Goal: Information Seeking & Learning: Find specific fact

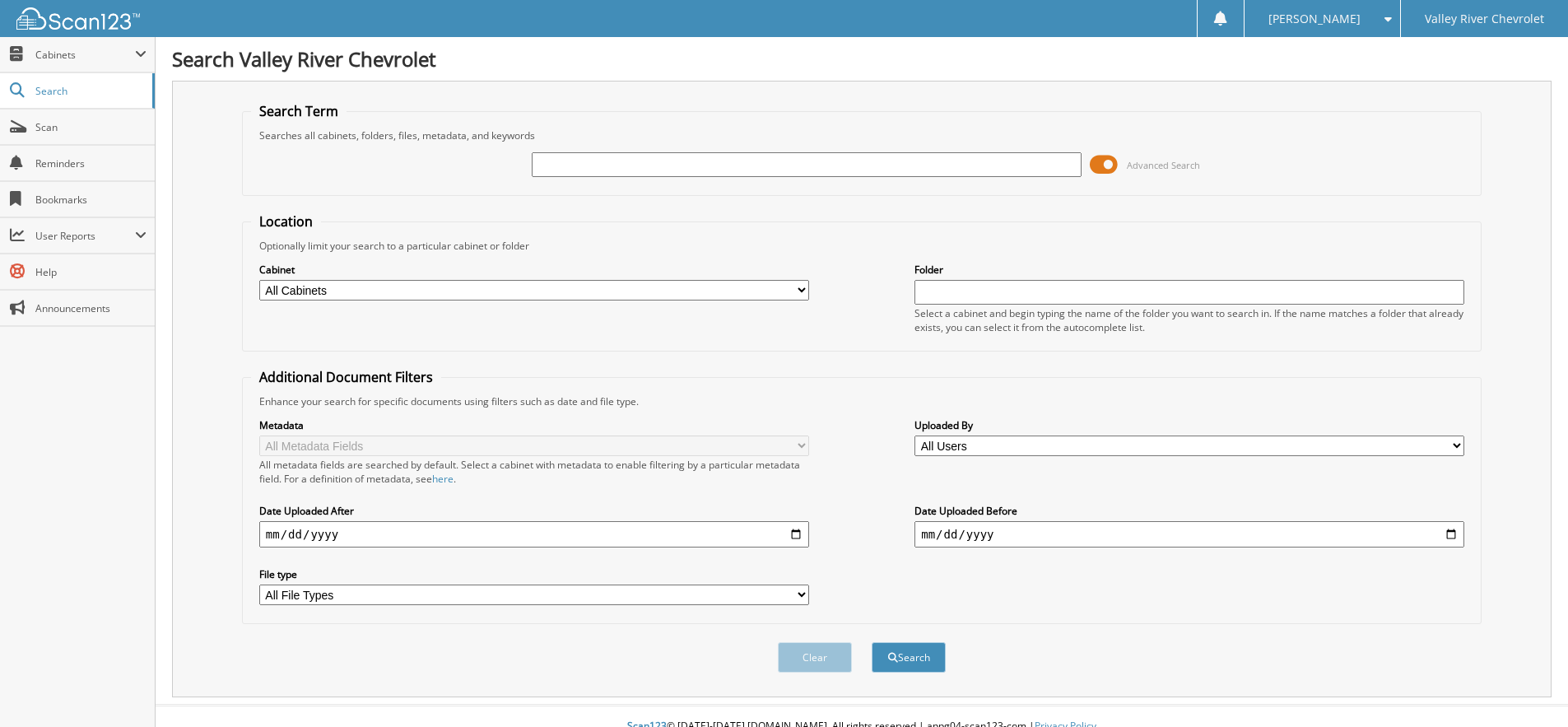
click at [561, 163] on input "text" at bounding box center [806, 164] width 550 height 25
type input "73049"
click at [872, 642] on button "Search" at bounding box center [909, 657] width 74 height 30
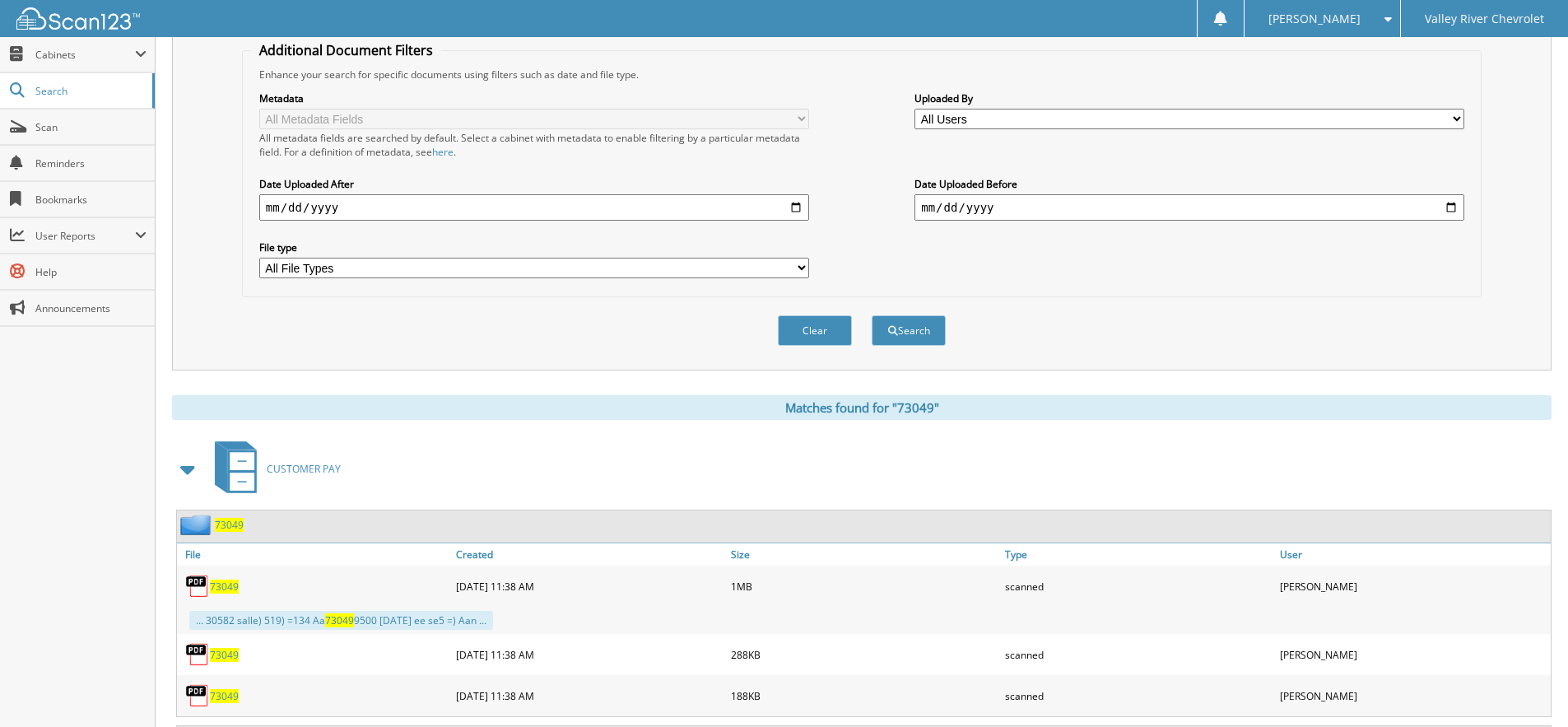
scroll to position [577, 0]
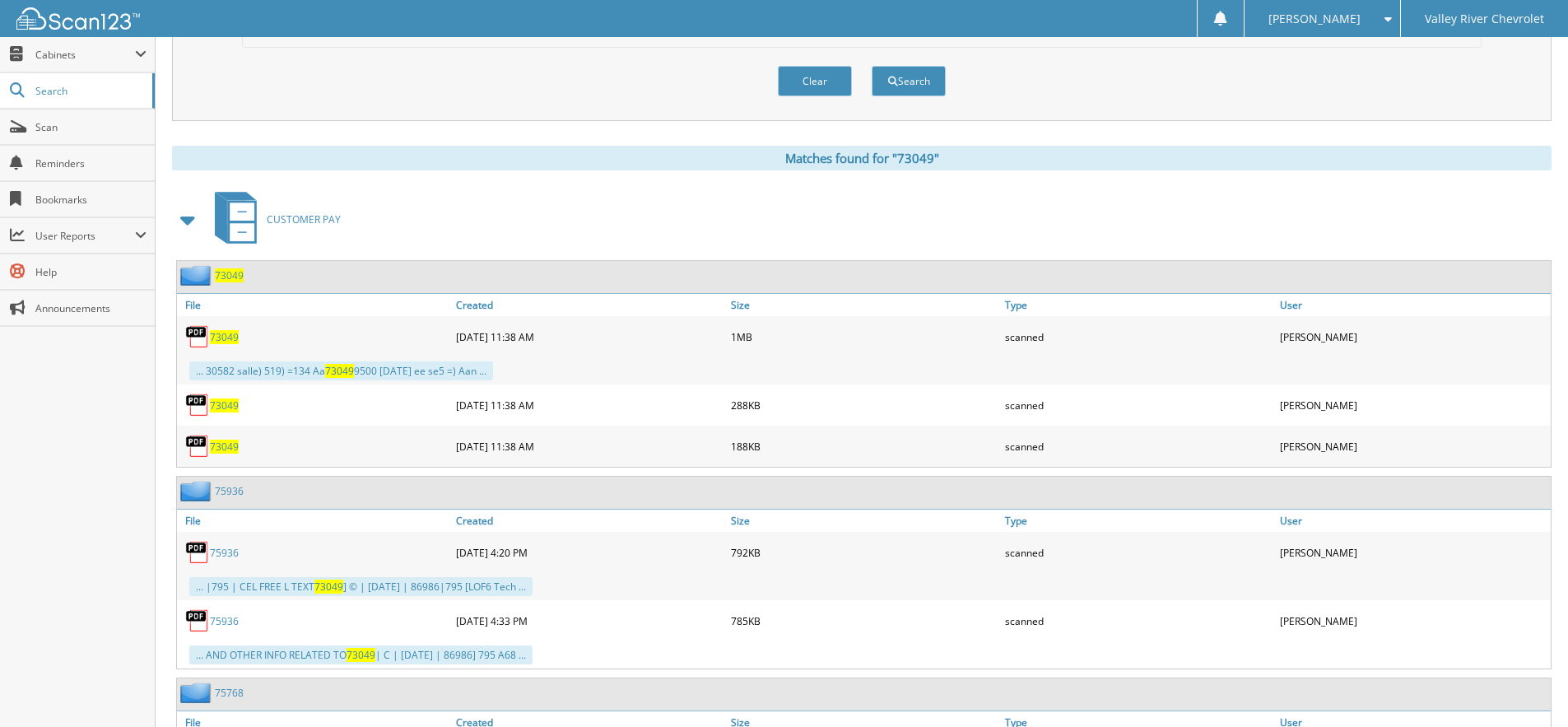
click at [224, 275] on span "73049" at bounding box center [229, 275] width 28 height 14
